Goal: Information Seeking & Learning: Understand process/instructions

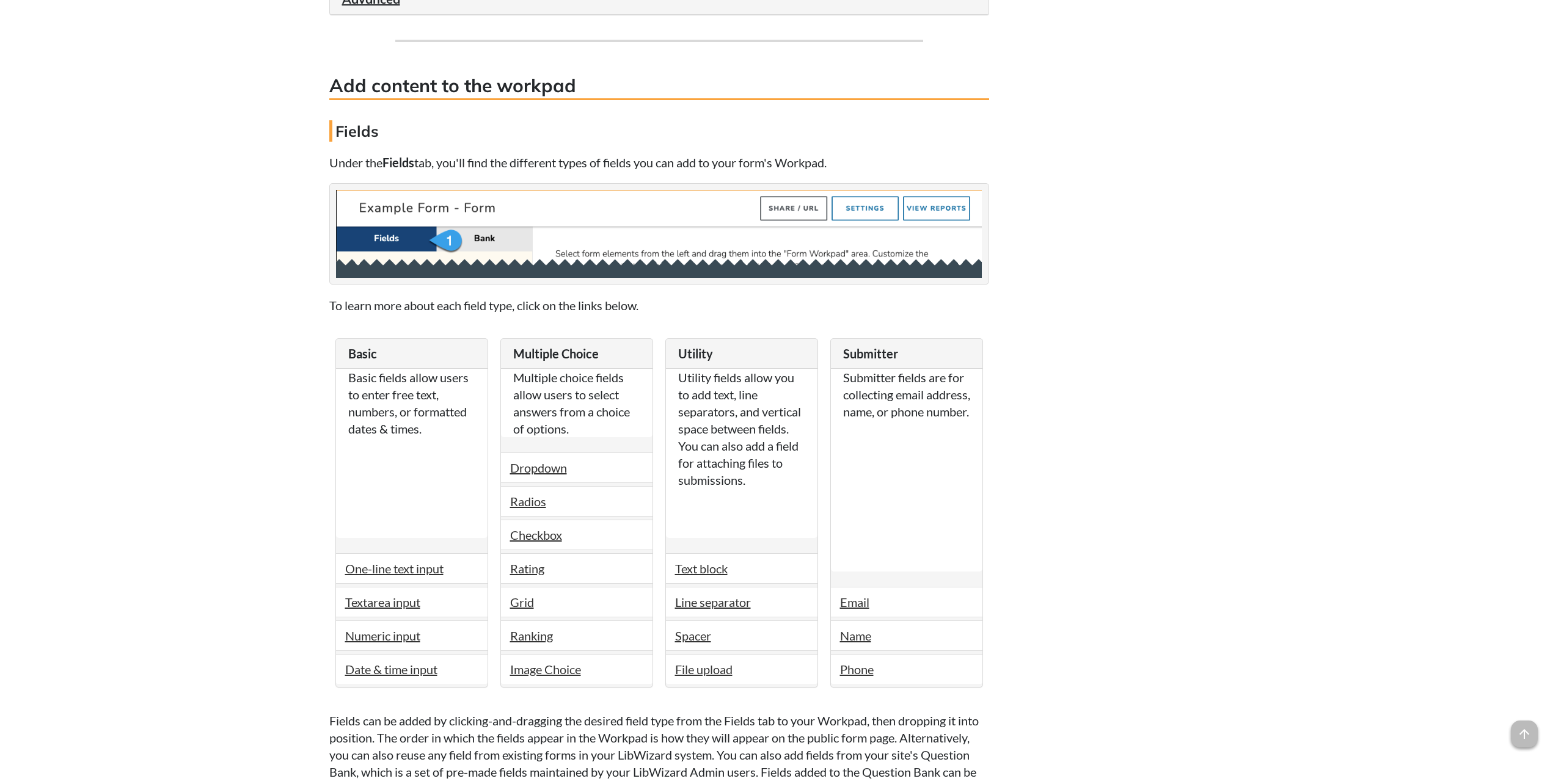
scroll to position [1832, 0]
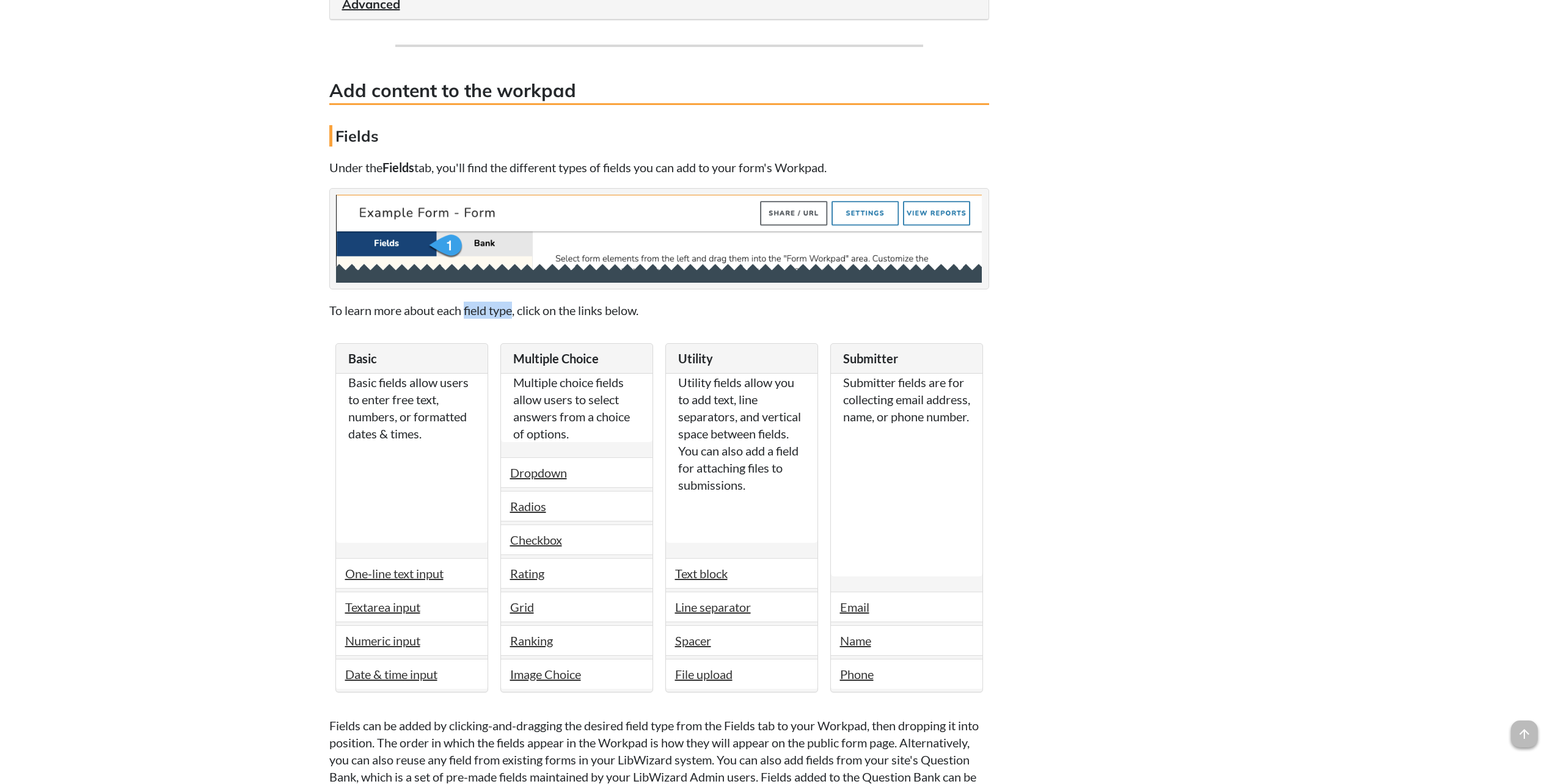
drag, startPoint x: 516, startPoint y: 307, endPoint x: 465, endPoint y: 308, distance: 51.0
click at [465, 308] on p "To learn more about each field type, click on the links below." at bounding box center [659, 310] width 659 height 17
drag, startPoint x: 465, startPoint y: 308, endPoint x: 473, endPoint y: 309, distance: 8.1
copy p "field type"
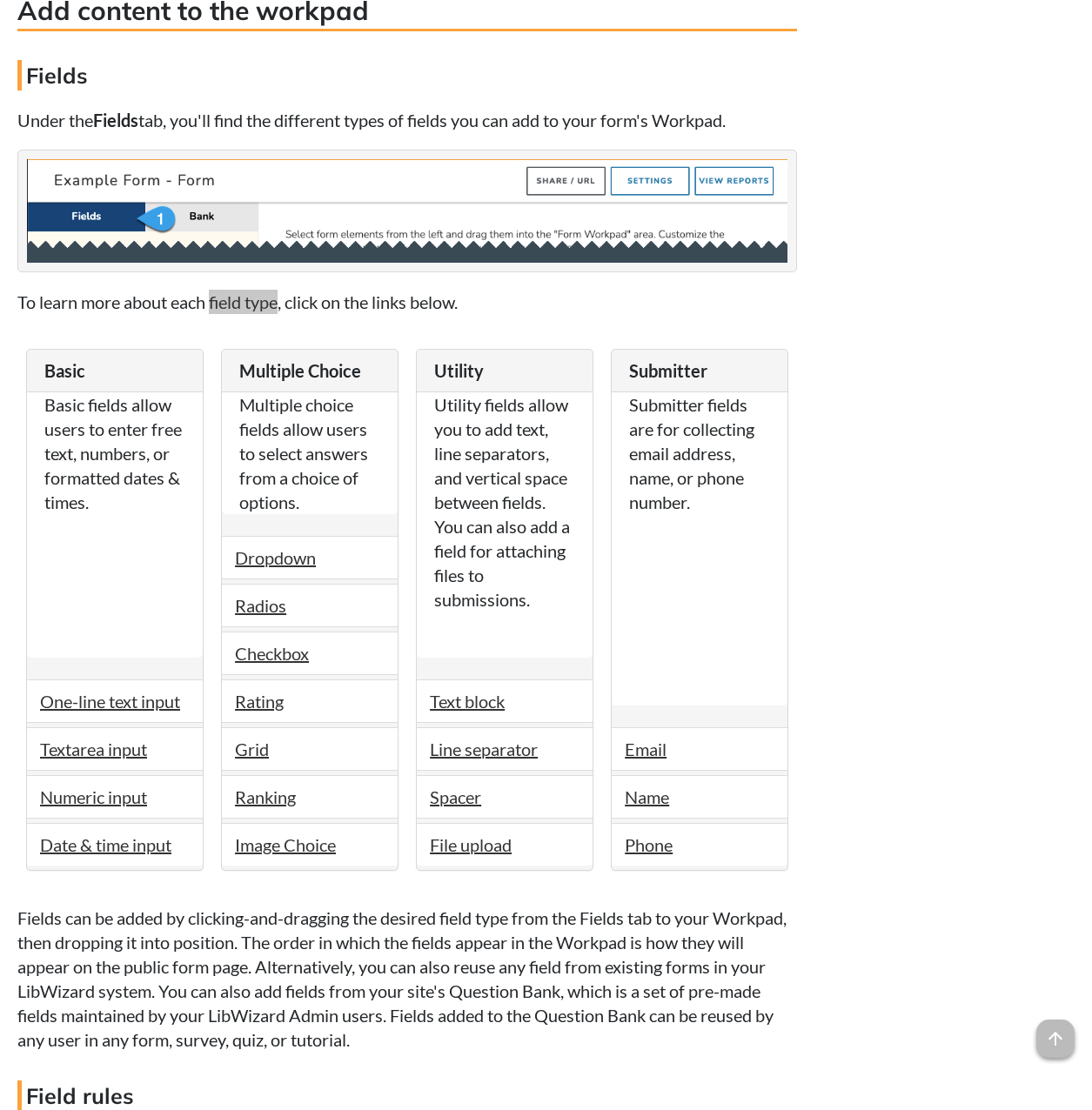
scroll to position [2961, 0]
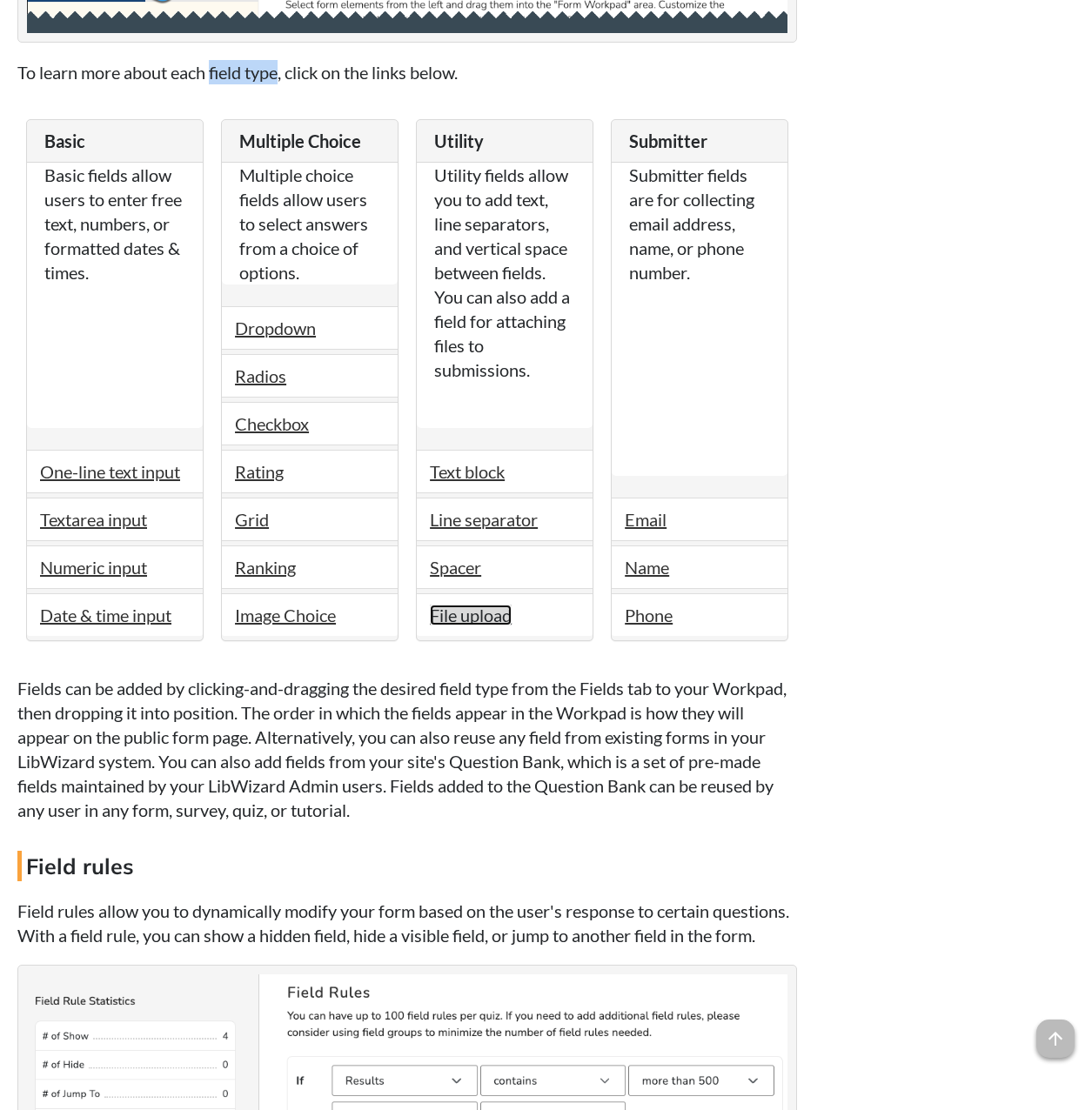
click at [491, 623] on link "File upload" at bounding box center [470, 615] width 81 height 21
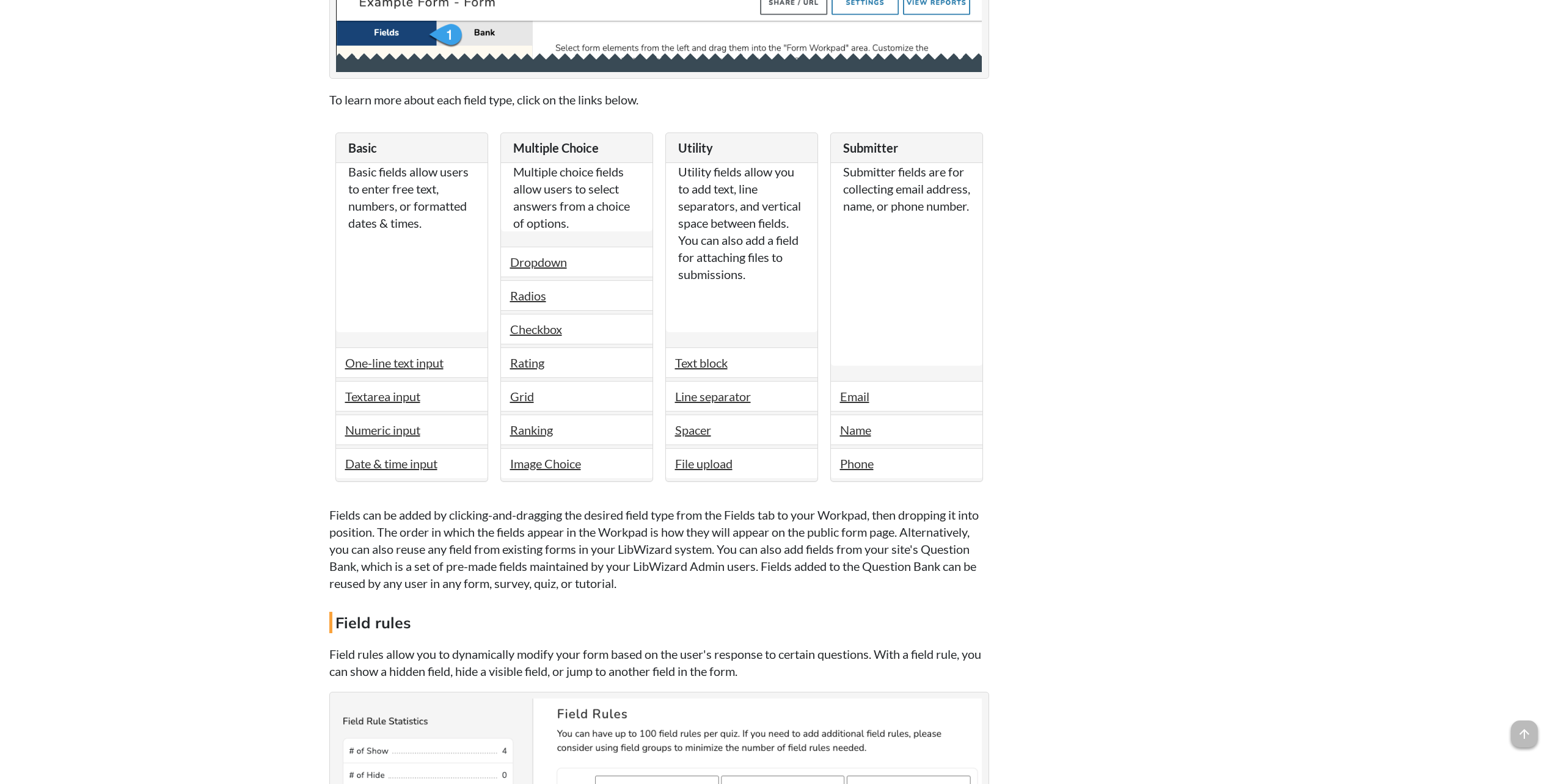
scroll to position [1973, 0]
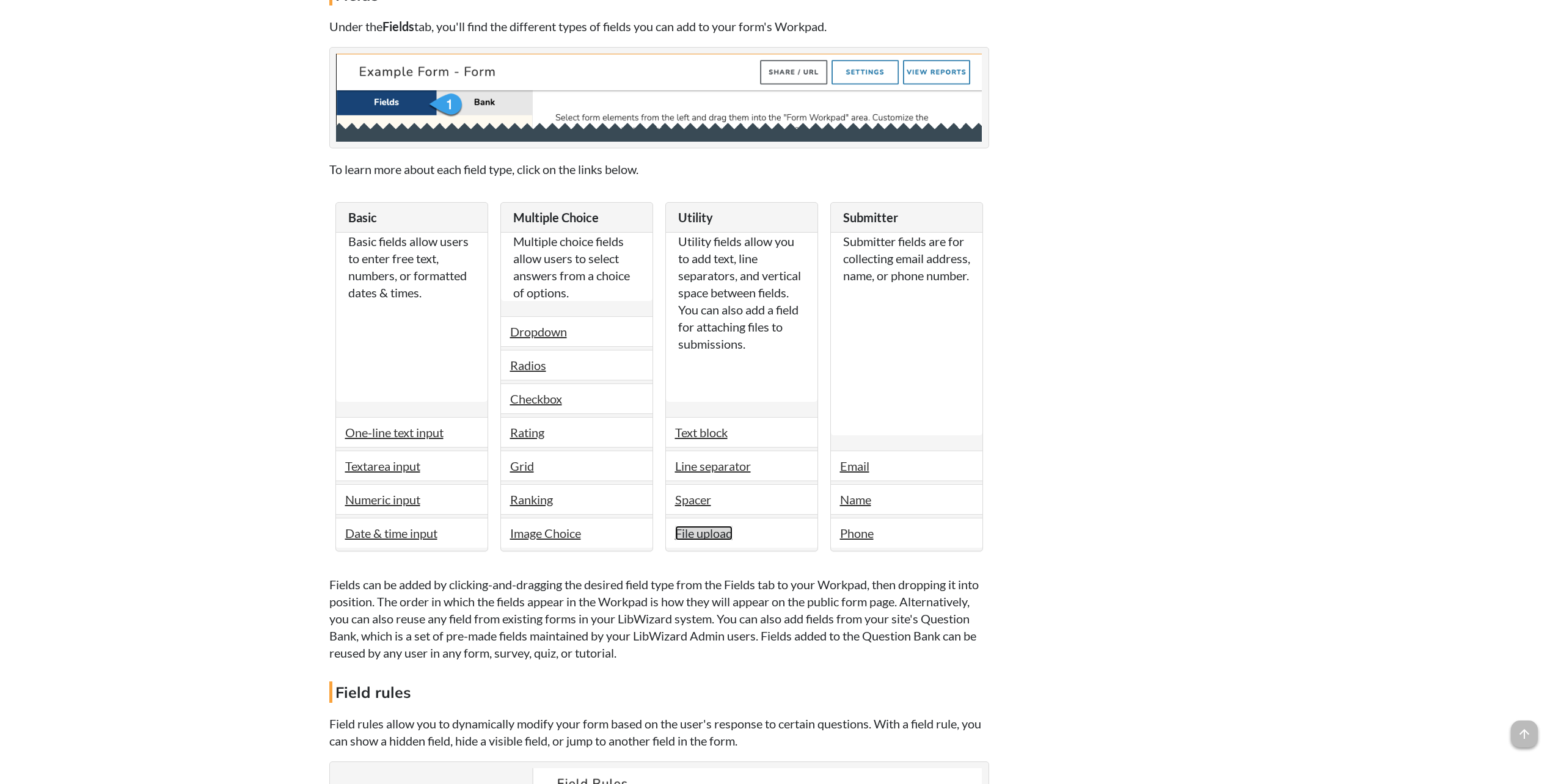
click at [690, 526] on link "File upload" at bounding box center [703, 533] width 57 height 15
